Goal: Information Seeking & Learning: Check status

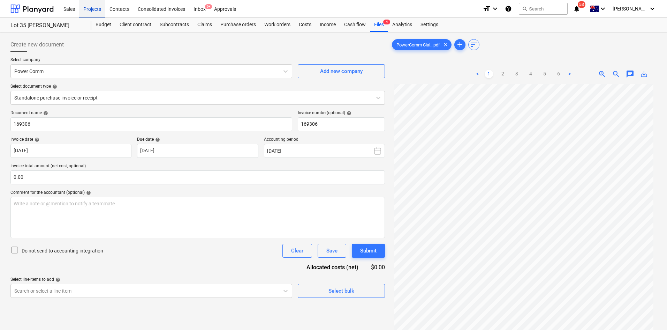
click at [100, 6] on div "Projects" at bounding box center [92, 9] width 26 height 18
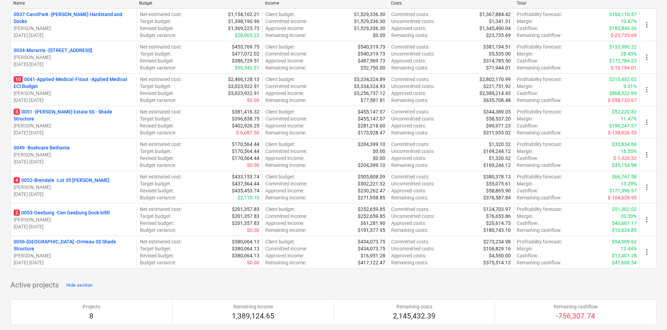
scroll to position [105, 0]
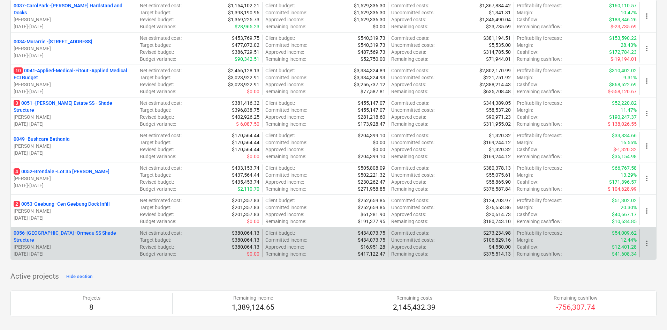
click at [57, 235] on p "0056-Ormeau - Ormeau SS Shade Structure" at bounding box center [74, 236] width 120 height 14
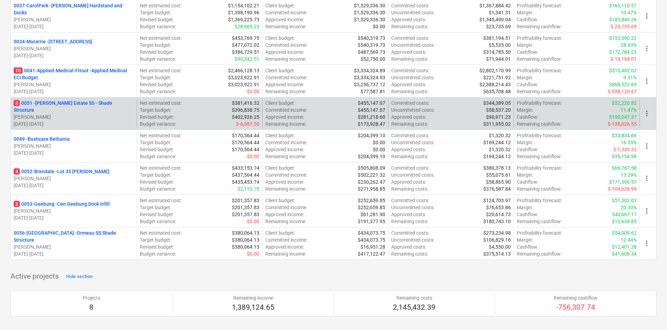
scroll to position [35, 0]
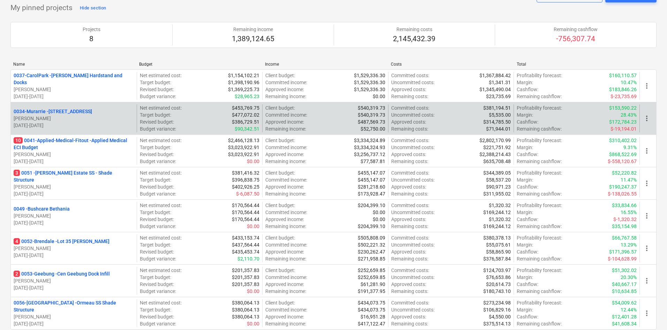
click at [86, 109] on p "0034-Murarrie - 286 Queensport rd Murrarie" at bounding box center [53, 111] width 78 height 7
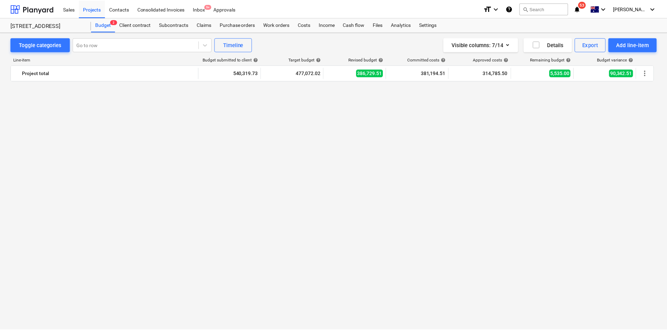
scroll to position [800, 0]
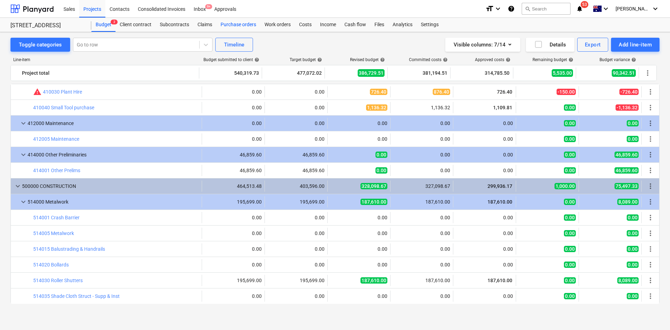
click at [229, 26] on div "Purchase orders" at bounding box center [238, 25] width 44 height 14
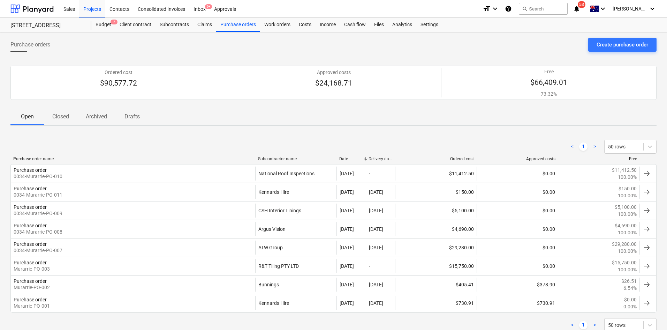
click at [66, 118] on p "Closed" at bounding box center [60, 116] width 17 height 8
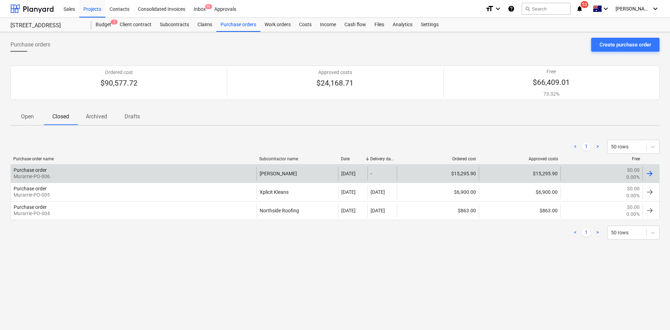
click at [128, 168] on div "Purchase order Murarrie-PO-006" at bounding box center [134, 173] width 246 height 14
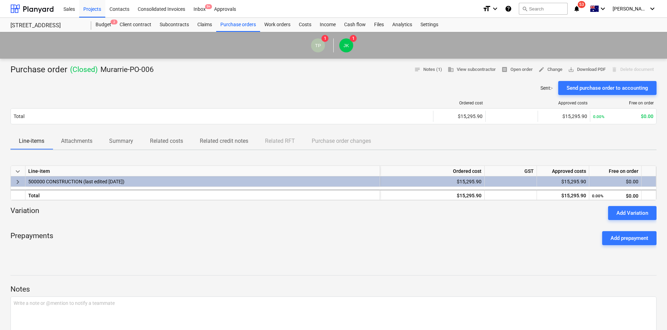
click at [76, 144] on p "Attachments" at bounding box center [76, 141] width 31 height 8
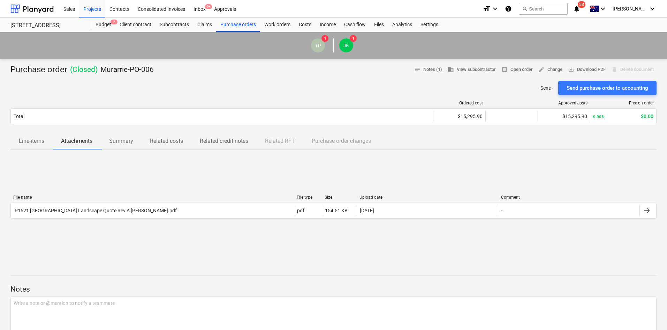
click at [35, 138] on p "Line-items" at bounding box center [31, 141] width 25 height 8
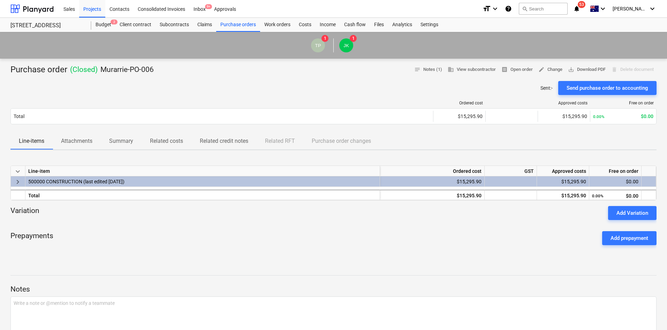
click at [76, 143] on p "Attachments" at bounding box center [76, 141] width 31 height 8
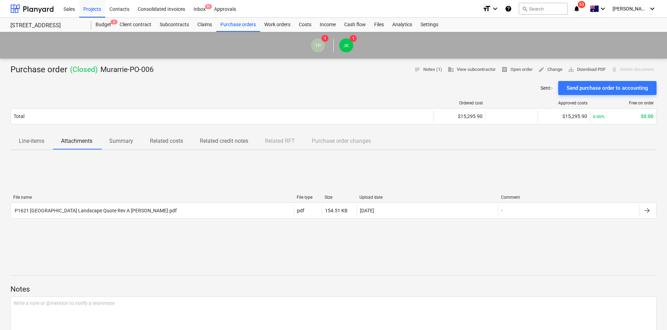
click at [32, 139] on p "Line-items" at bounding box center [31, 141] width 25 height 8
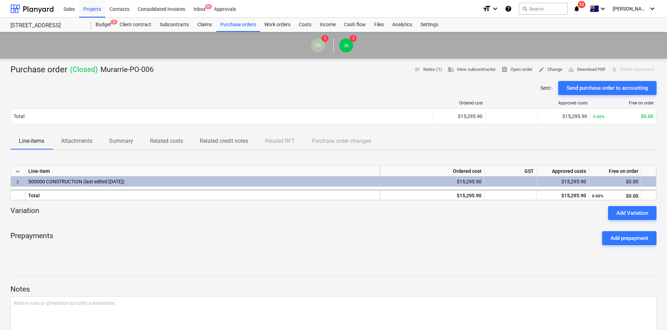
click at [74, 146] on span "Attachments" at bounding box center [77, 141] width 48 height 13
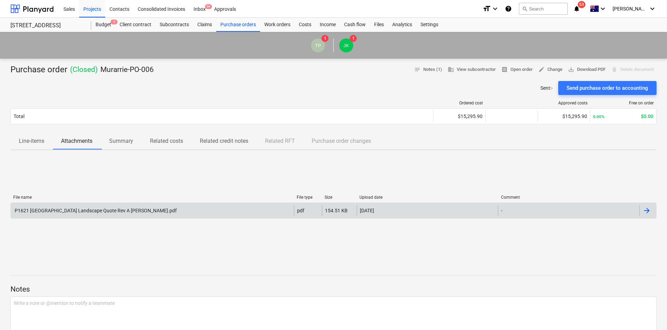
click at [69, 208] on div "P1621 Queensport Road Landscape Quote Rev A Martin Brothers.pdf" at bounding box center [95, 211] width 163 height 6
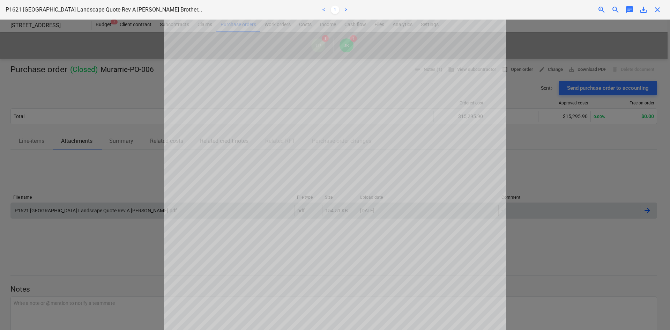
click at [637, 51] on div at bounding box center [335, 175] width 670 height 310
click at [659, 8] on span "close" at bounding box center [657, 10] width 8 height 8
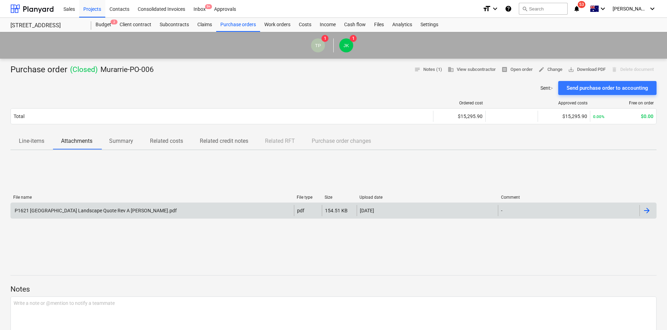
click at [269, 63] on div "Purchase order ( Closed ) Murarrie-PO-006 notes Notes (1) business View subcont…" at bounding box center [333, 255] width 667 height 392
click at [225, 211] on div "P1621 Queensport Road Landscape Quote Rev A Martin Brothers.pdf" at bounding box center [152, 210] width 283 height 11
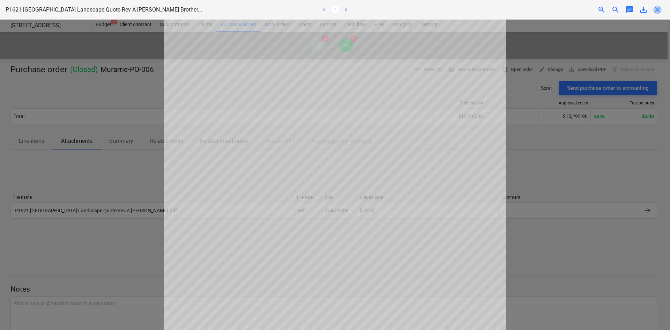
click at [661, 12] on span "close" at bounding box center [657, 10] width 8 height 8
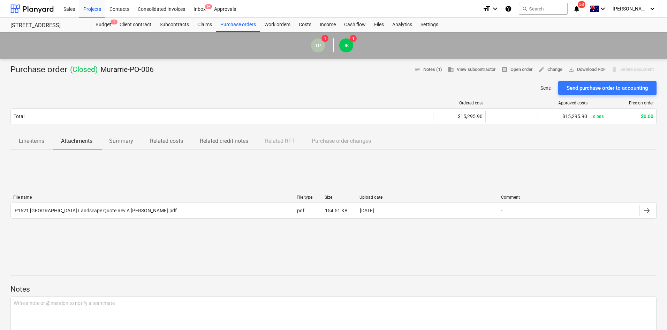
click at [26, 145] on span "Line-items" at bounding box center [31, 141] width 42 height 13
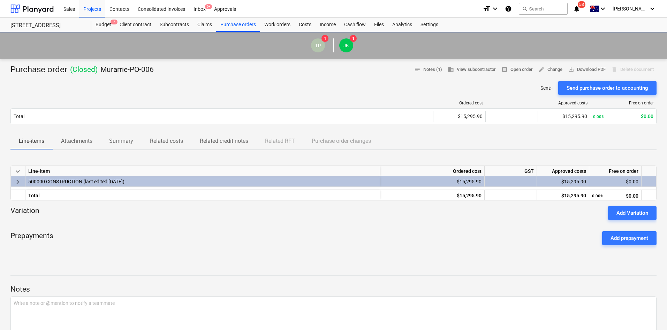
drag, startPoint x: 67, startPoint y: 144, endPoint x: 72, endPoint y: 144, distance: 4.9
click at [68, 144] on p "Attachments" at bounding box center [76, 141] width 31 height 8
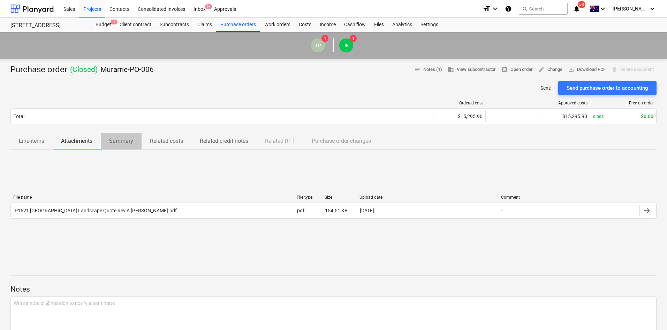
click at [117, 143] on p "Summary" at bounding box center [121, 141] width 24 height 8
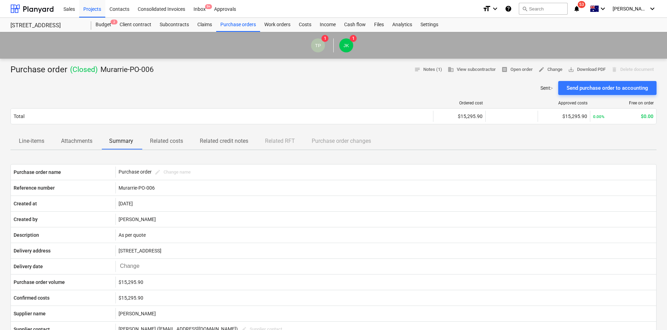
drag, startPoint x: 169, startPoint y: 72, endPoint x: 177, endPoint y: 71, distance: 8.1
click at [170, 72] on div "Purchase order ( Closed ) Murarrie-PO-006 notes Notes (1) business View subcont…" at bounding box center [333, 69] width 646 height 11
click at [301, 22] on div "Costs" at bounding box center [305, 25] width 21 height 14
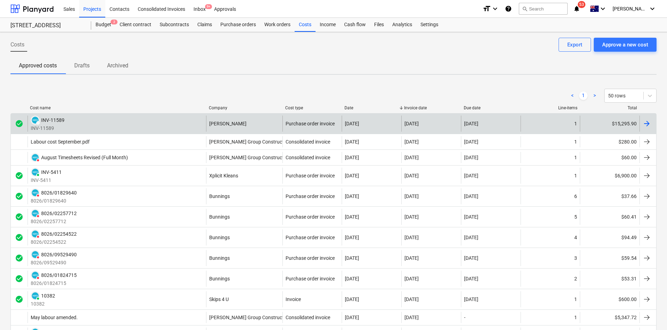
click at [195, 126] on div "DRAFT INV-11589 INV-11589" at bounding box center [117, 123] width 179 height 16
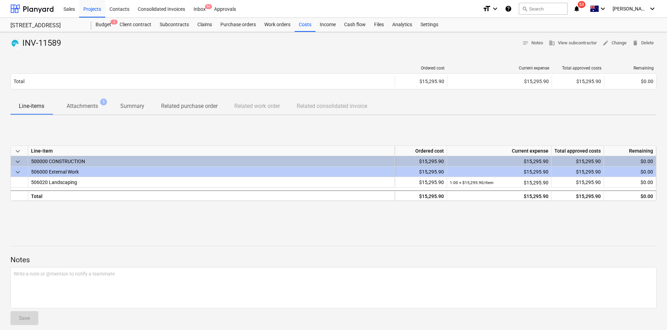
click at [97, 103] on p "Attachments" at bounding box center [82, 106] width 31 height 8
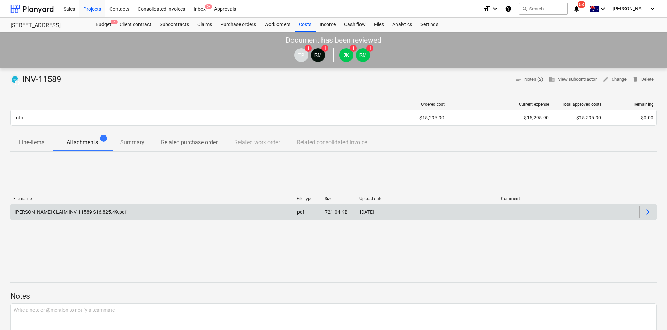
click at [100, 213] on div "Martin Brothers CLAIM INV-11589 $16,825.49.pdf" at bounding box center [70, 212] width 113 height 6
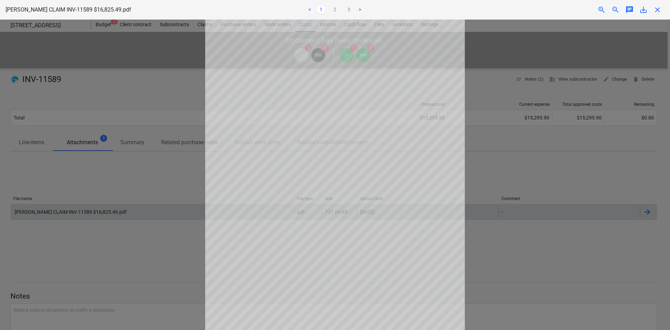
click at [630, 42] on div at bounding box center [335, 175] width 670 height 310
click at [656, 6] on span "close" at bounding box center [657, 10] width 8 height 8
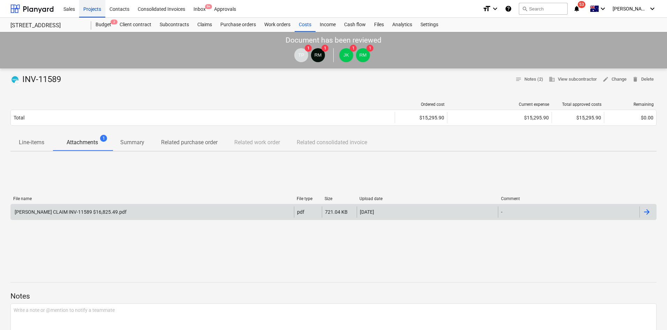
click at [85, 10] on div "Projects" at bounding box center [92, 9] width 26 height 18
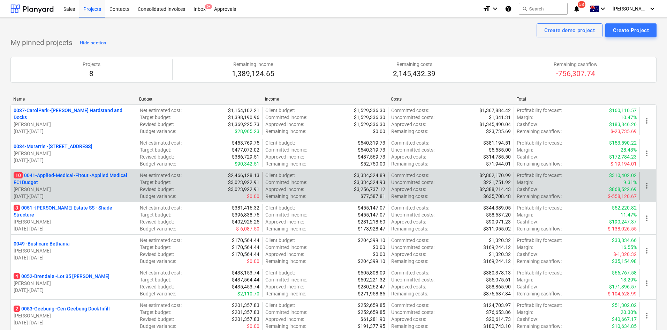
click at [71, 177] on p "10 0041-Applied-Medical-Fitout - Applied Medical ECI Budget" at bounding box center [74, 179] width 120 height 14
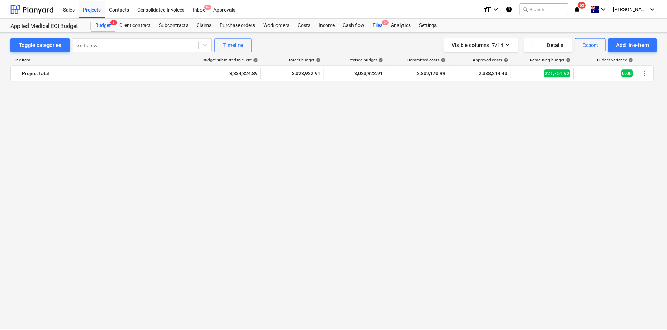
scroll to position [1774, 0]
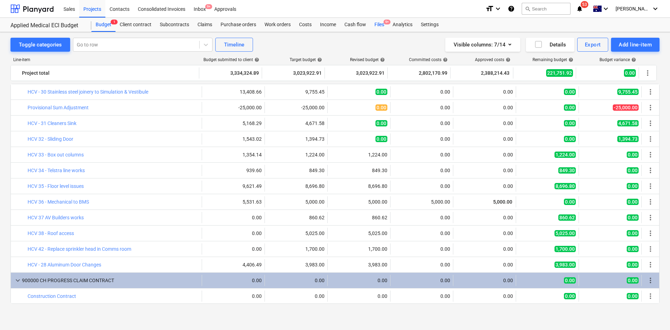
click at [383, 28] on div "Files 9+" at bounding box center [379, 25] width 18 height 14
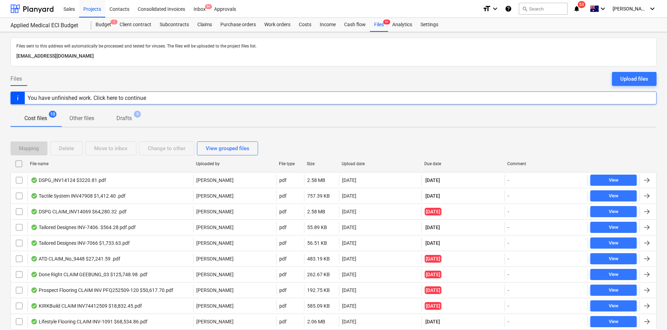
click at [441, 162] on div "Due date" at bounding box center [462, 163] width 77 height 5
checkbox input "false"
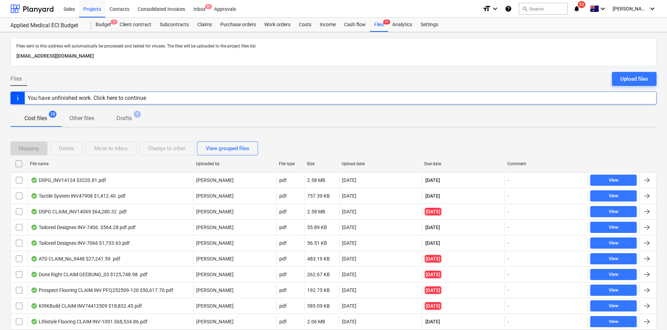
checkbox input "false"
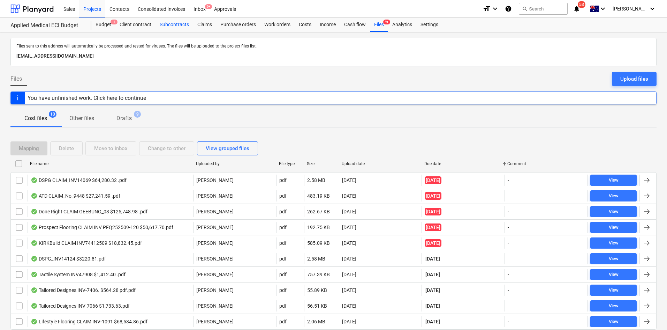
drag, startPoint x: 201, startPoint y: 25, endPoint x: 190, endPoint y: 21, distance: 11.7
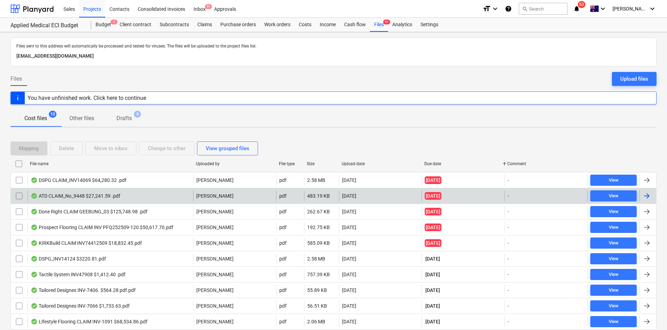
click at [92, 201] on div "ATD CLAIM_No_9448 $27,241.59 .pdf" at bounding box center [111, 195] width 166 height 11
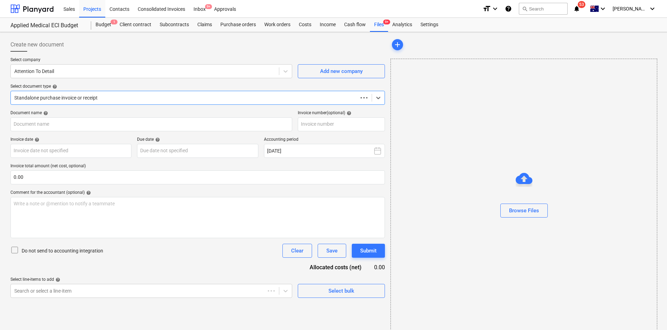
type input "9448"
type input "[DATE]"
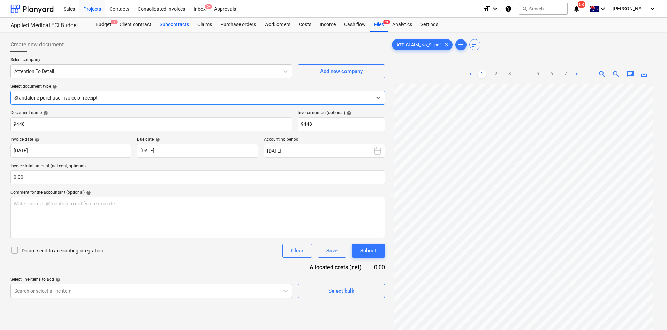
click at [170, 25] on div "Subcontracts" at bounding box center [175, 25] width 38 height 14
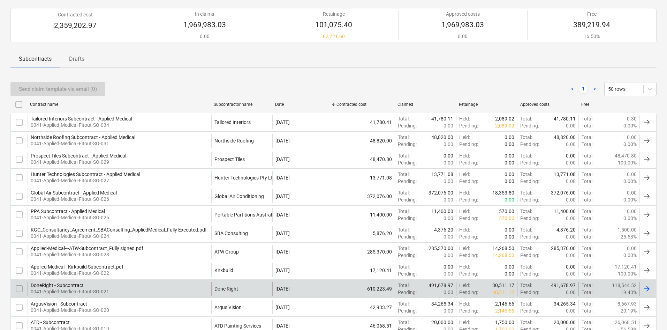
scroll to position [70, 0]
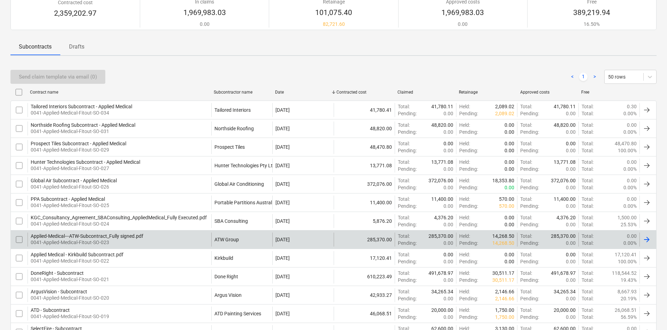
click at [163, 246] on div "Applied-Medical---ATW-Subcontract_Fully signed.pdf 0041-Applied-Medical-Fitout-…" at bounding box center [120, 239] width 184 height 14
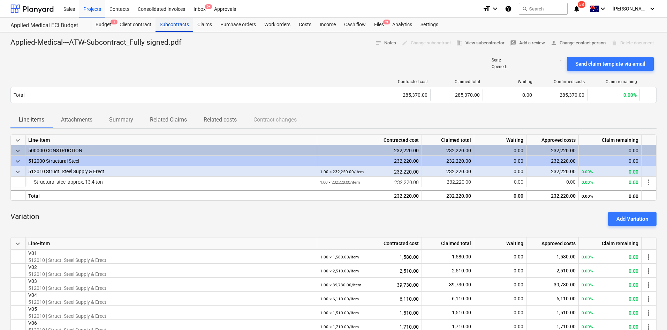
click at [172, 20] on div "Subcontracts" at bounding box center [175, 25] width 38 height 14
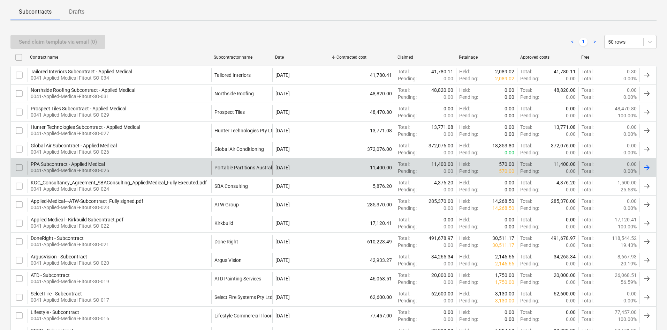
scroll to position [140, 0]
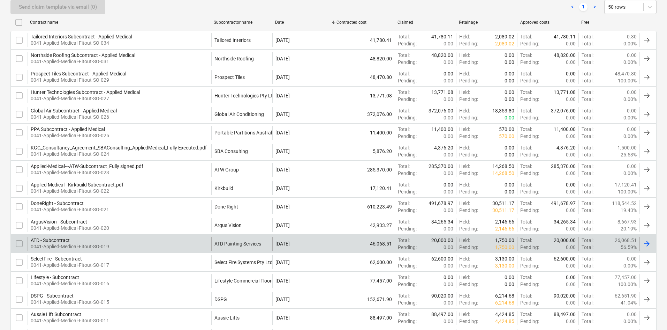
click at [180, 246] on div "ATD - Subcontract 0041-Applied-Medical-Fitout-SO-019" at bounding box center [120, 243] width 184 height 14
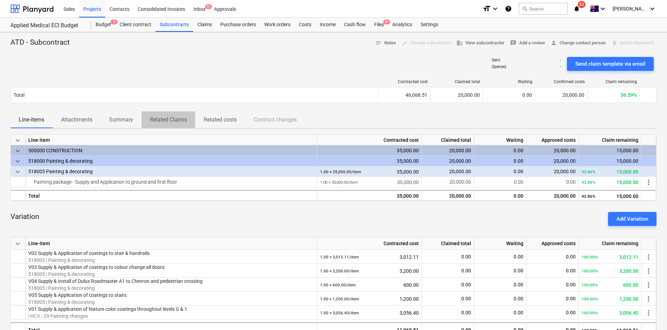
click at [167, 121] on p "Related Claims" at bounding box center [168, 119] width 37 height 8
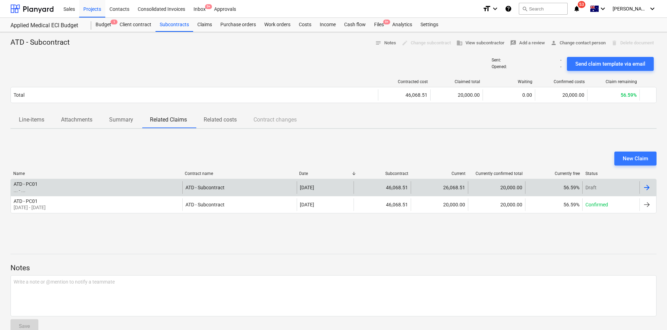
click at [134, 185] on div "ATD - PC01 ... - ..." at bounding box center [97, 187] width 172 height 13
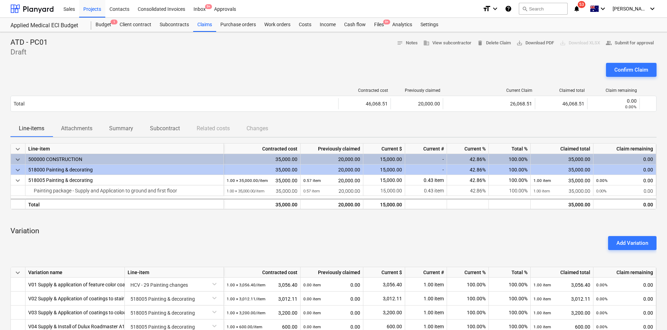
click at [224, 58] on div at bounding box center [333, 60] width 646 height 6
click at [533, 42] on span "save_alt Download PDF" at bounding box center [536, 43] width 38 height 8
click at [271, 45] on div "ATD - PC01 Draft notes Notes business View subcontractor delete Delete Claim sa…" at bounding box center [333, 48] width 646 height 20
click at [200, 26] on div "Claims" at bounding box center [204, 25] width 23 height 14
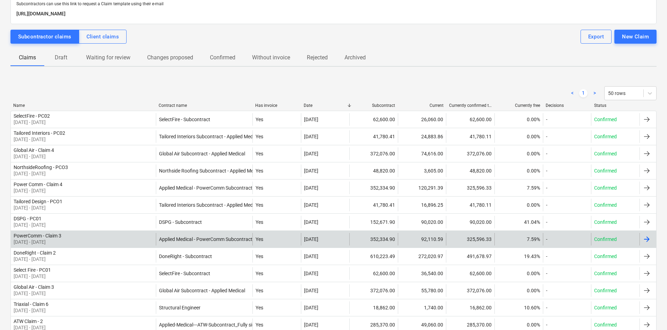
scroll to position [174, 0]
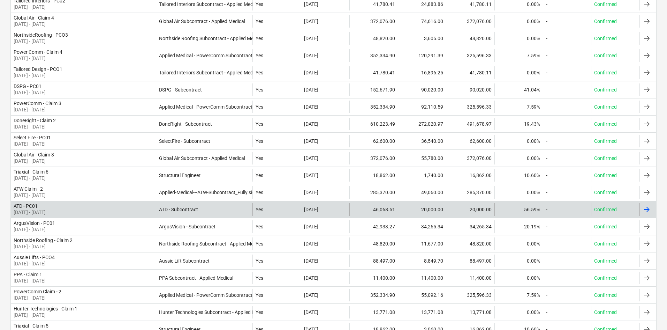
click at [128, 213] on div "ATD - PC01 01 Aug 2025 - 31 Aug 2025" at bounding box center [83, 209] width 145 height 13
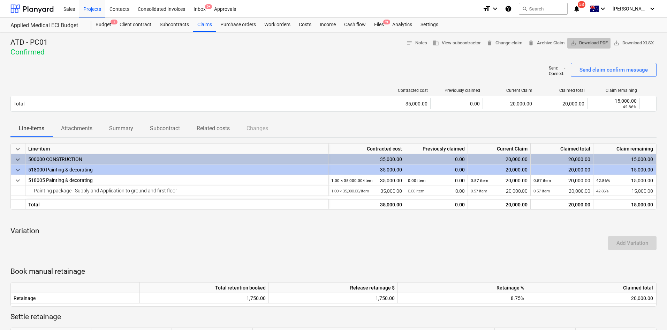
click at [579, 44] on span "save_alt Download PDF" at bounding box center [589, 43] width 38 height 8
click at [151, 90] on div at bounding box center [194, 90] width 368 height 5
click at [203, 25] on div "Claims" at bounding box center [204, 25] width 23 height 14
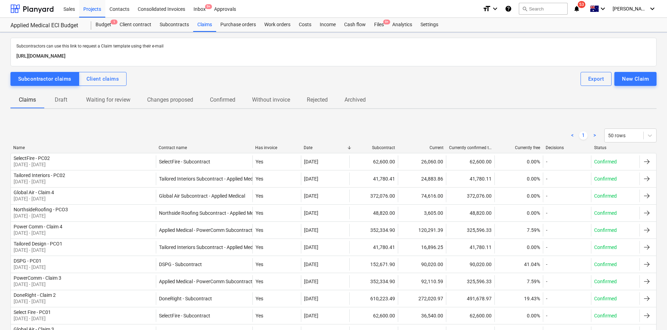
click at [50, 106] on div "Claims Draft Waiting for review Changes proposed Confirmed Without invoice Reje…" at bounding box center [333, 99] width 646 height 17
click at [63, 100] on p "Draft" at bounding box center [61, 100] width 17 height 8
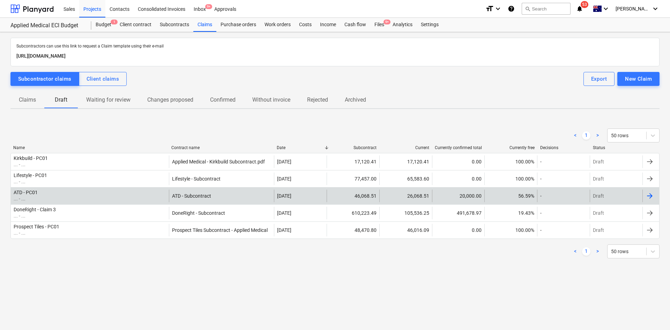
click at [64, 191] on div "ATD - PC01 ... - ..." at bounding box center [90, 195] width 158 height 13
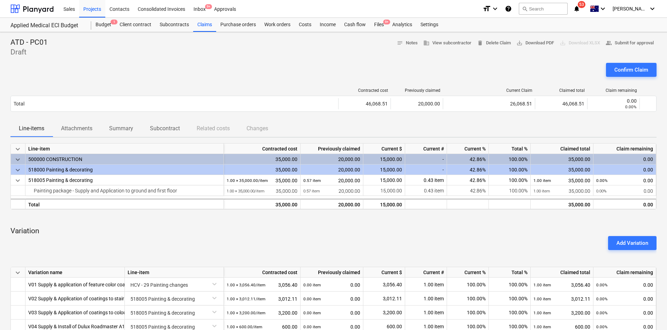
click at [128, 71] on div "Confirm Claim" at bounding box center [333, 73] width 646 height 20
click at [235, 63] on div "Confirm Claim" at bounding box center [333, 73] width 646 height 20
click at [205, 25] on div "Claims" at bounding box center [204, 25] width 23 height 14
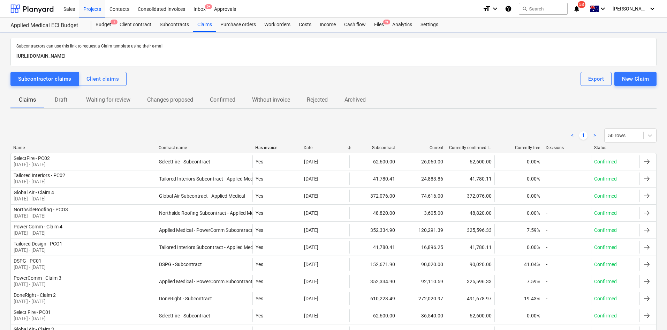
click at [63, 94] on span "Draft" at bounding box center [60, 99] width 33 height 13
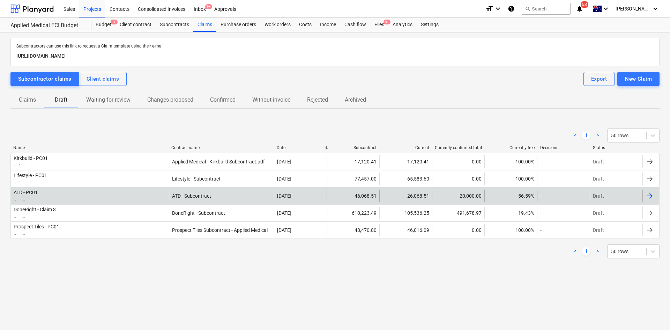
click at [68, 198] on div "ATD - PC01 ... - ..." at bounding box center [90, 195] width 158 height 13
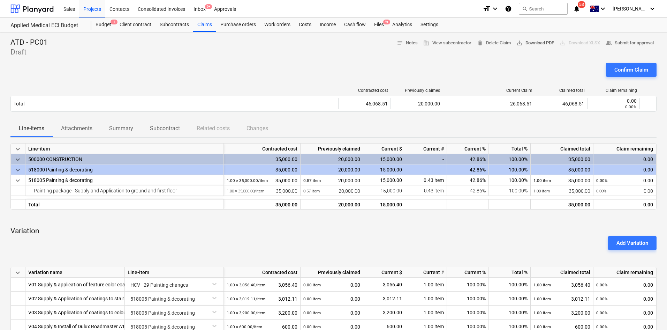
click at [533, 45] on span "save_alt Download PDF" at bounding box center [536, 43] width 38 height 8
drag, startPoint x: 366, startPoint y: 56, endPoint x: 382, endPoint y: 46, distance: 19.0
click at [366, 56] on div "ATD - PC01 Draft notes Notes business View subcontractor delete Delete Claim sa…" at bounding box center [333, 48] width 646 height 20
click at [376, 24] on div "Files 9+" at bounding box center [379, 25] width 18 height 14
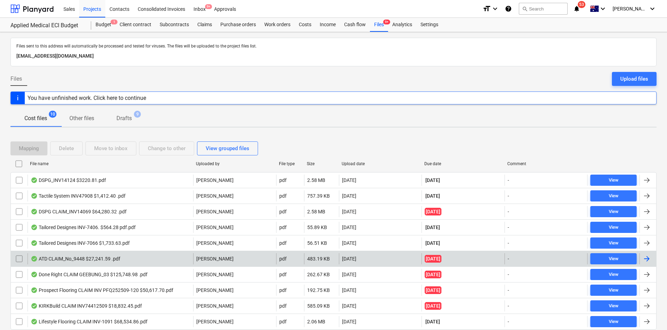
click at [72, 257] on div "ATD CLAIM_No_9448 $27,241.59 .pdf" at bounding box center [76, 259] width 90 height 6
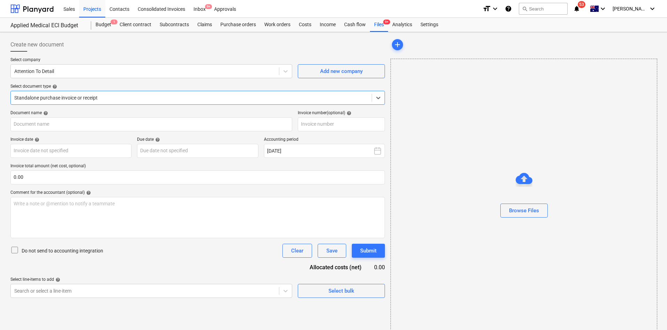
type input "9448"
type input "[DATE]"
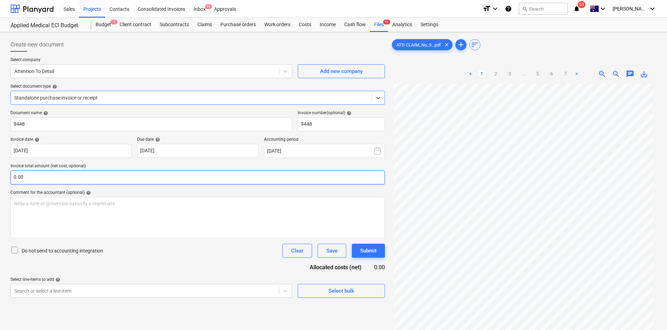
scroll to position [58, 0]
click at [645, 73] on span "save_alt" at bounding box center [644, 74] width 8 height 8
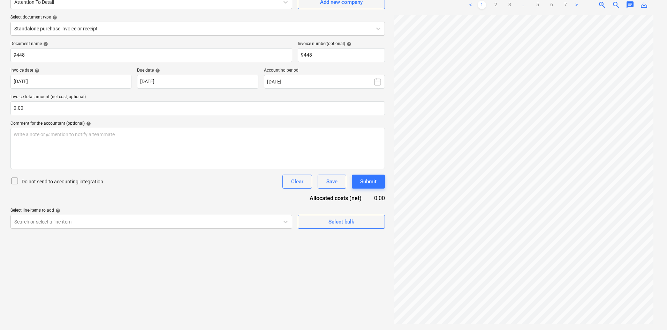
scroll to position [70, 0]
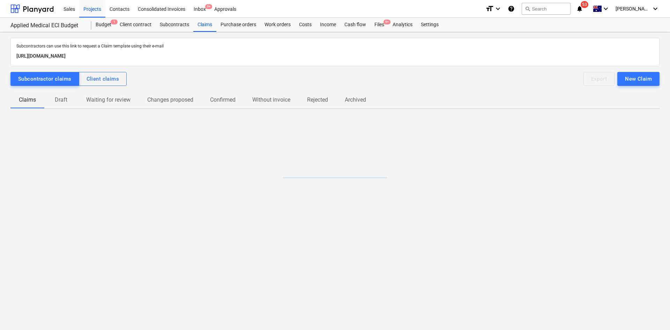
click at [57, 106] on button "Draft" at bounding box center [60, 99] width 33 height 17
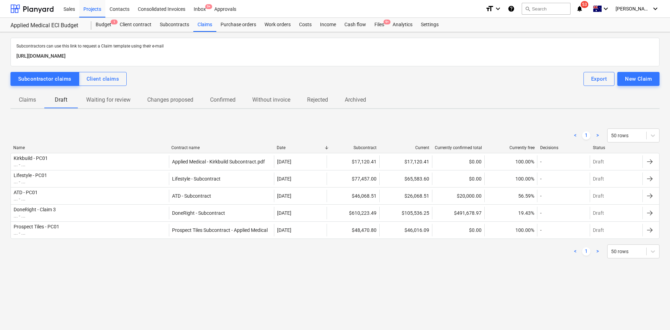
click at [136, 131] on div "< 1 > 50 rows" at bounding box center [334, 135] width 649 height 14
click at [75, 274] on div "Subcontractors can use this link to request a Claim template using their e-mail…" at bounding box center [335, 181] width 670 height 298
click at [378, 19] on div "Files 9+" at bounding box center [379, 25] width 18 height 14
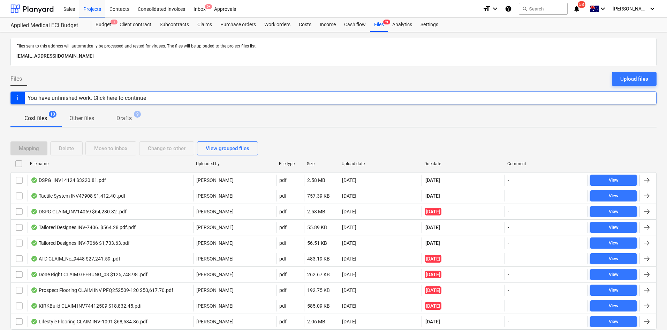
click at [433, 165] on div "Due date" at bounding box center [462, 163] width 77 height 5
checkbox input "false"
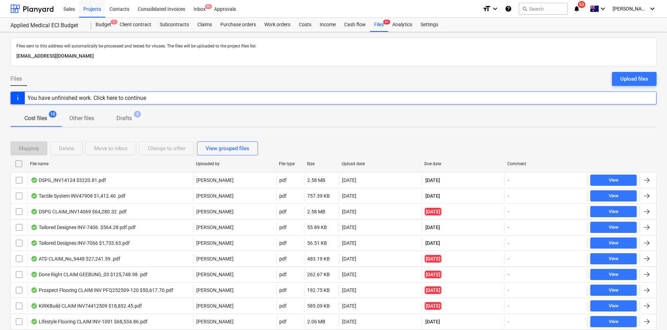
checkbox input "false"
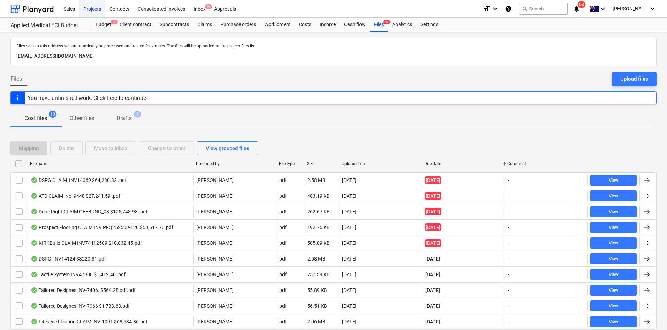
click at [84, 7] on div "Projects" at bounding box center [92, 9] width 26 height 18
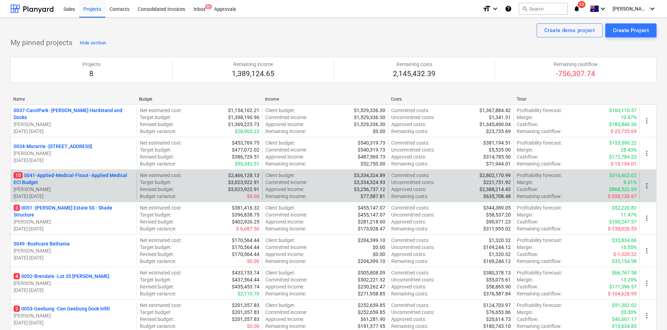
click at [80, 173] on p "10 0041-Applied-Medical-Fitout - Applied Medical ECI Budget" at bounding box center [74, 179] width 120 height 14
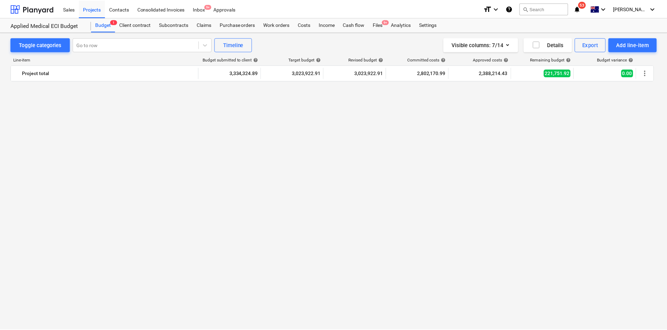
scroll to position [1774, 0]
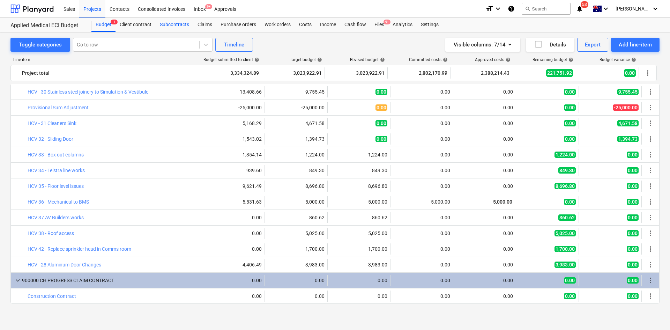
click at [163, 26] on div "Subcontracts" at bounding box center [175, 25] width 38 height 14
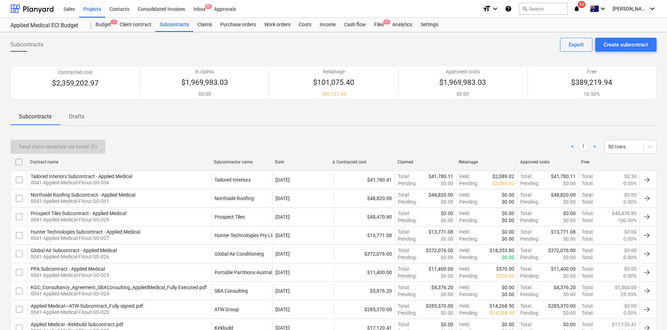
click at [73, 114] on p "Drafts" at bounding box center [76, 116] width 17 height 8
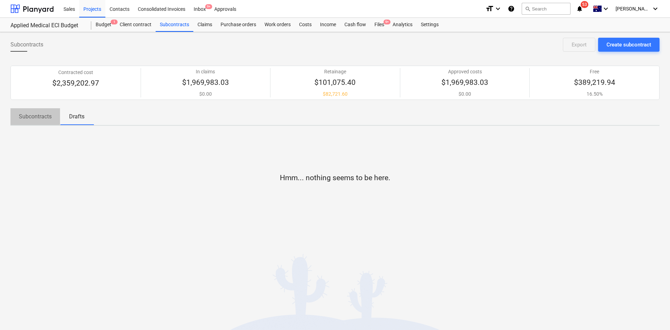
click at [38, 119] on p "Subcontracts" at bounding box center [35, 116] width 33 height 8
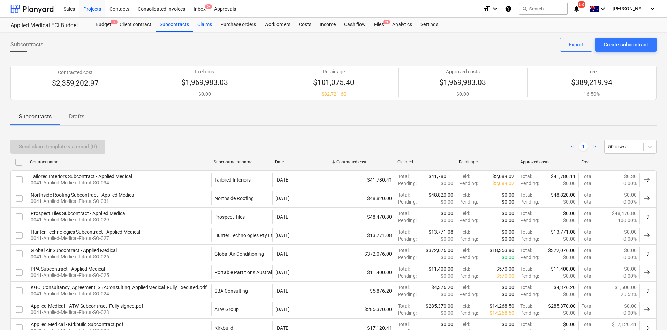
click at [204, 27] on div "Claims" at bounding box center [204, 25] width 23 height 14
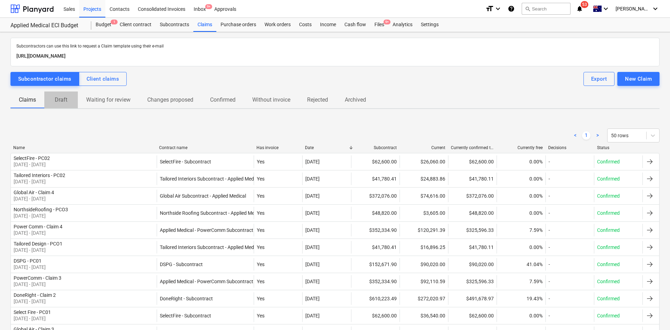
click at [65, 107] on button "Draft" at bounding box center [60, 99] width 33 height 17
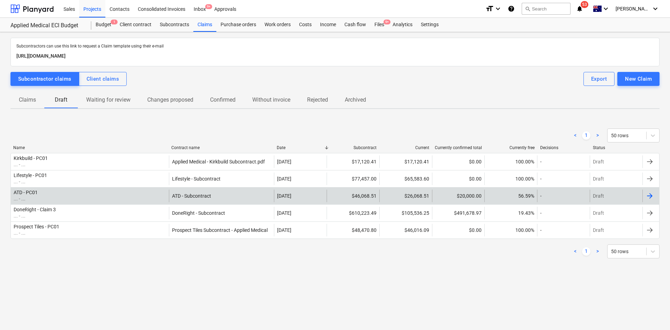
click at [70, 194] on div "ATD - PC01 ... - ..." at bounding box center [90, 195] width 158 height 13
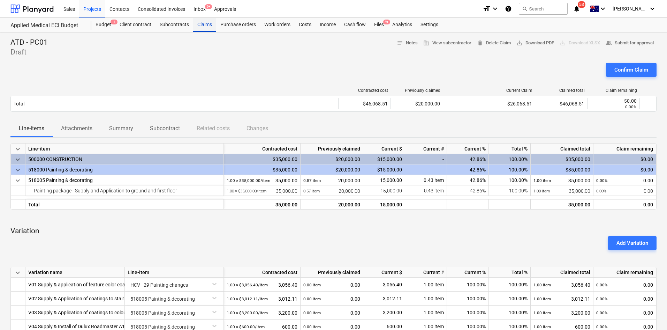
click at [206, 25] on div "Claims" at bounding box center [204, 25] width 23 height 14
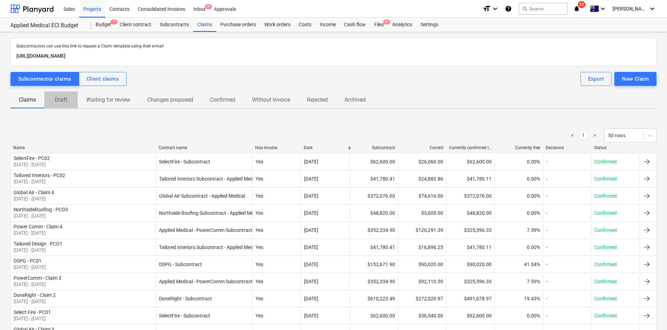
click at [60, 100] on p "Draft" at bounding box center [61, 100] width 17 height 8
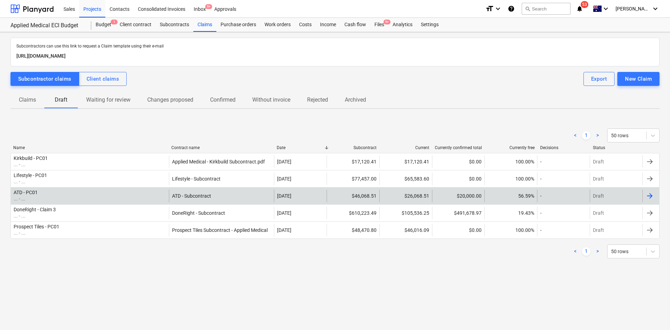
click at [64, 194] on div "ATD - PC01 ... - ..." at bounding box center [90, 195] width 158 height 13
